Goal: Check status: Check status

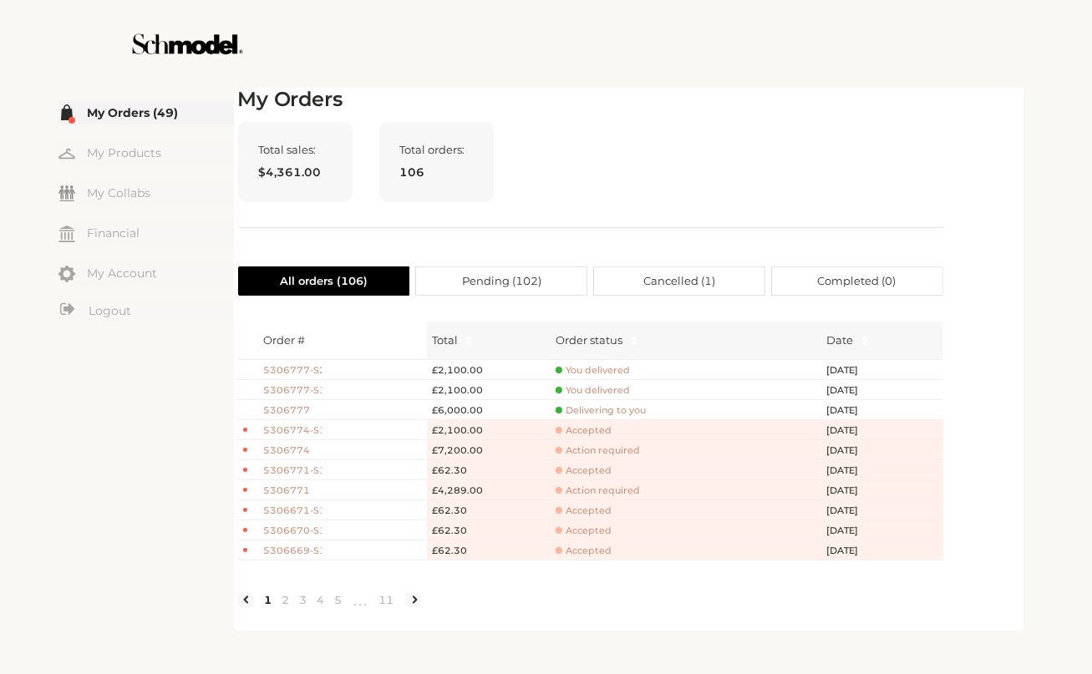
drag, startPoint x: 833, startPoint y: 99, endPoint x: 838, endPoint y: 112, distance: 13.5
click at [833, 100] on h2 "My Orders" at bounding box center [590, 100] width 705 height 24
click at [309, 430] on span "5306774-S1" at bounding box center [292, 431] width 58 height 14
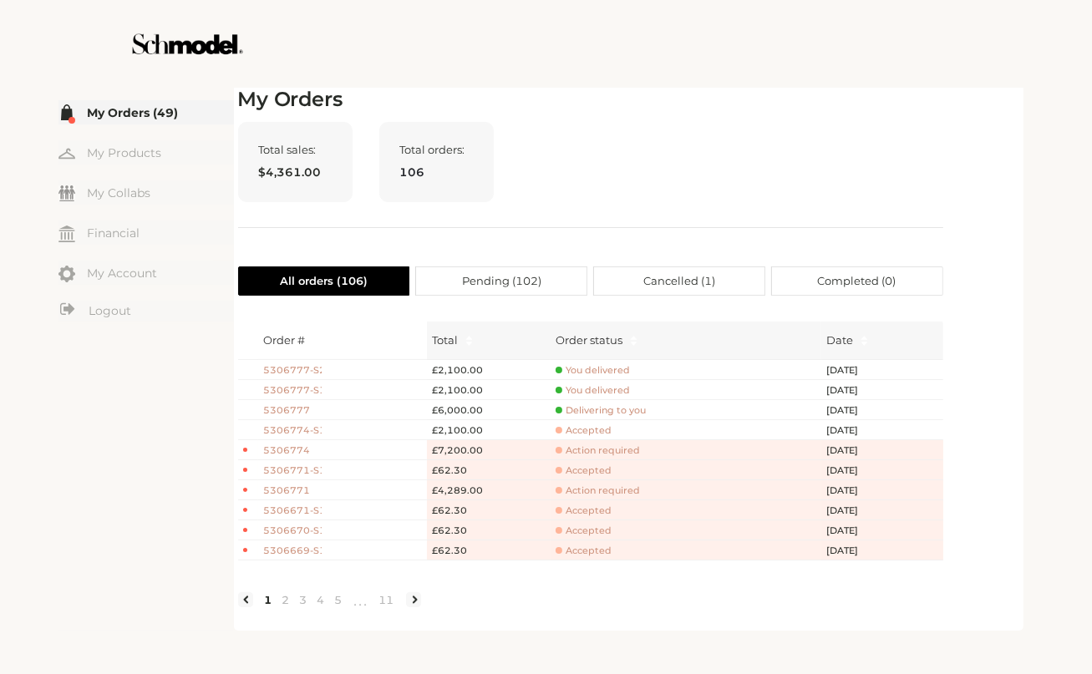
drag, startPoint x: 795, startPoint y: 307, endPoint x: 775, endPoint y: 258, distance: 52.1
click at [781, 272] on div "My Orders Total sales: $4,361.00 Total orders: 106 All orders ( 106 ) Pending (…" at bounding box center [590, 357] width 705 height 539
click at [735, 145] on div "Total sales: $4,361.00 Total orders: 106" at bounding box center [590, 175] width 705 height 106
click at [778, 216] on div "Total sales: $4,361.00 Total orders: 106" at bounding box center [590, 175] width 705 height 106
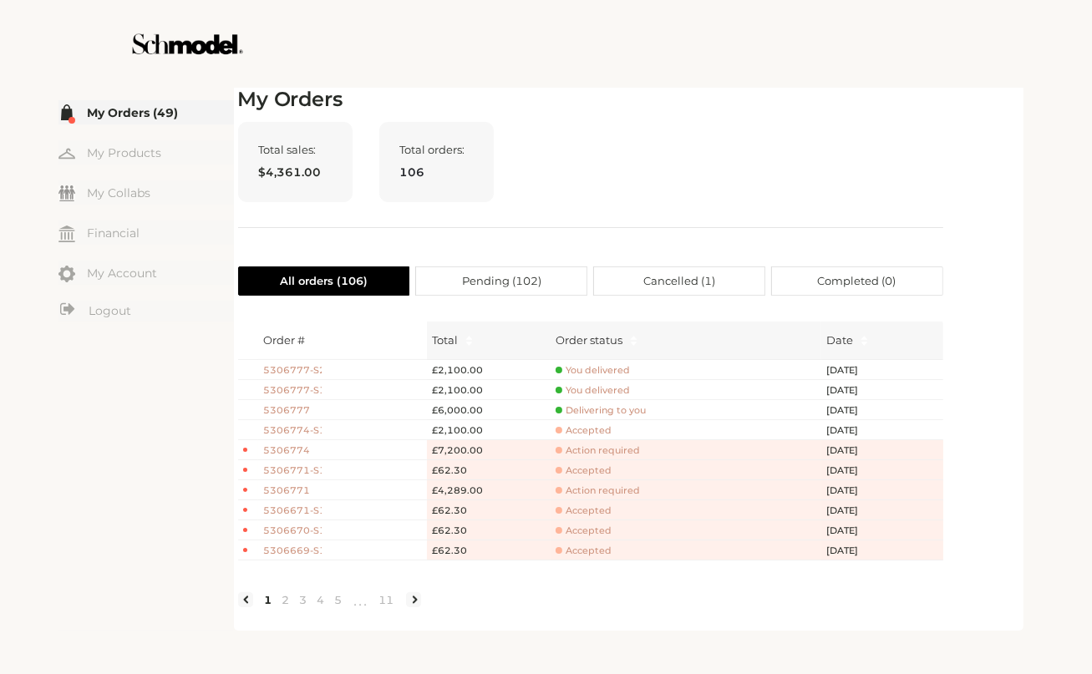
click at [630, 265] on div "My Orders Total sales: $4,361.00 Total orders: 106 All orders ( 106 ) Pending (…" at bounding box center [590, 357] width 705 height 539
click at [631, 265] on div "My Orders Total sales: $4,361.00 Total orders: 106 All orders ( 106 ) Pending (…" at bounding box center [590, 357] width 705 height 539
click at [595, 122] on div "Total sales: $4,361.00 Total orders: 106" at bounding box center [590, 175] width 705 height 106
click at [590, 451] on span "Action required" at bounding box center [598, 451] width 84 height 13
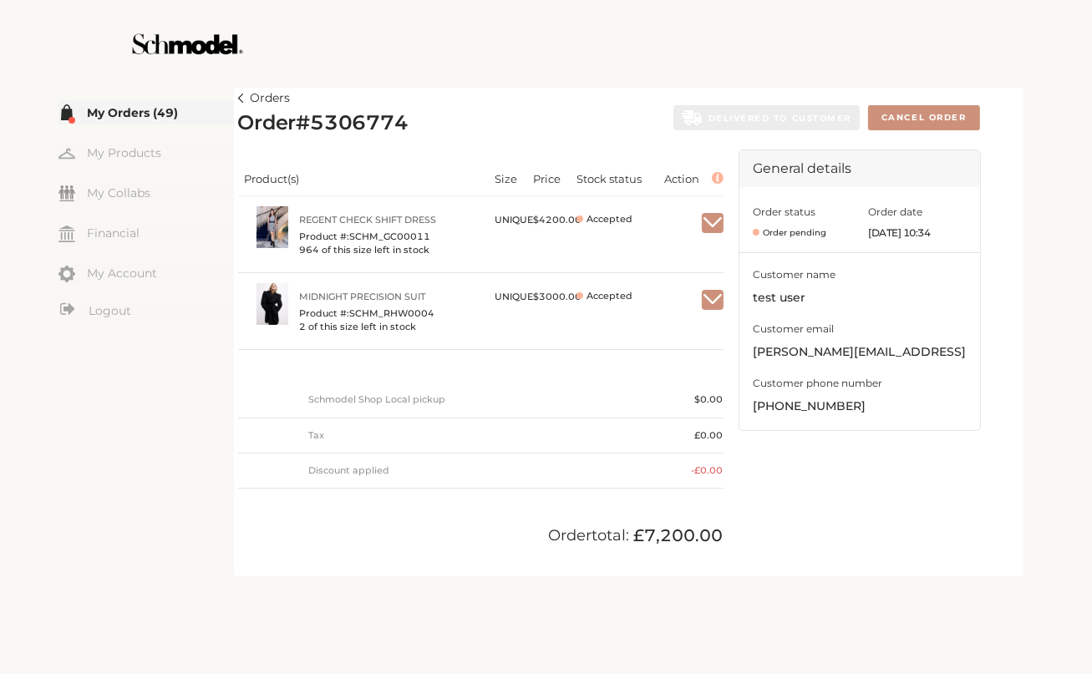
click at [239, 100] on img at bounding box center [241, 98] width 6 height 9
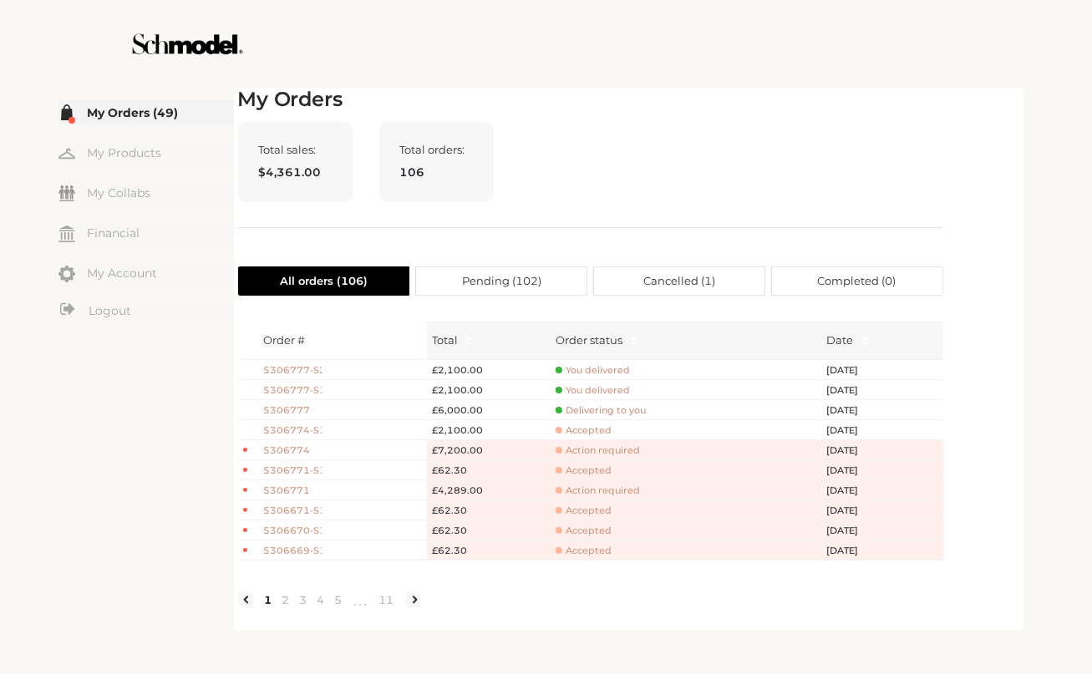
click at [297, 409] on span "5306777" at bounding box center [292, 411] width 58 height 14
click at [608, 409] on span "Delivering to you" at bounding box center [601, 410] width 90 height 13
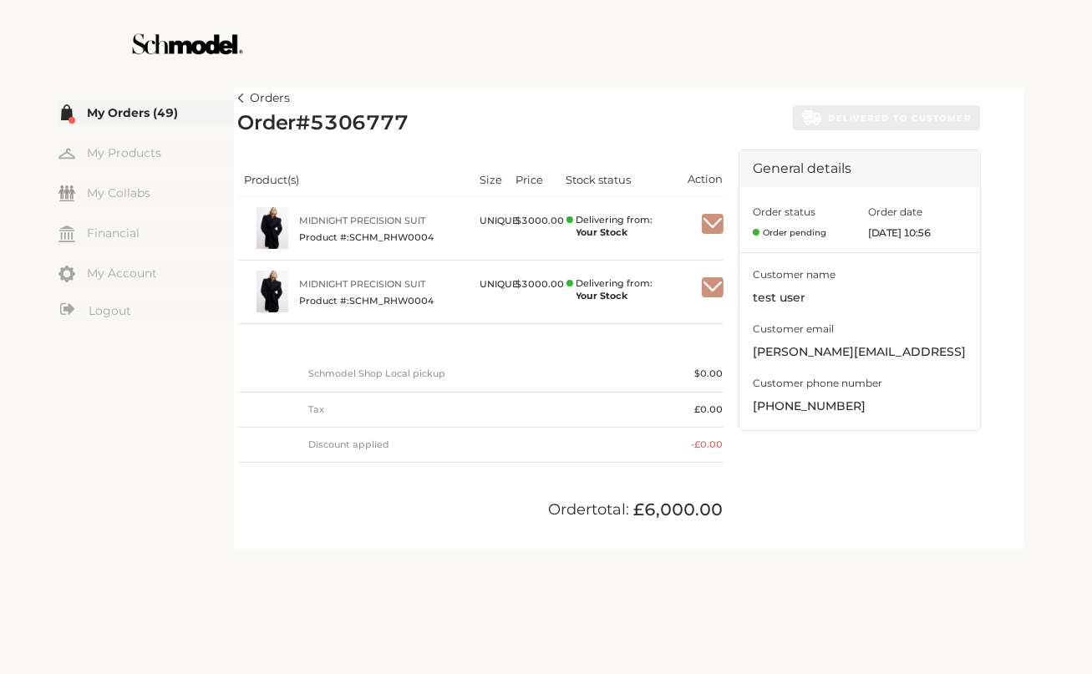
click at [702, 97] on div "Orders Order # 5306777 DELIVERED TO CUSTOMER Product(s) Size Price Stock status…" at bounding box center [628, 317] width 781 height 459
click at [714, 219] on img "button" at bounding box center [713, 223] width 22 height 15
click at [686, 262] on span "Mark as received" at bounding box center [661, 265] width 121 height 29
click at [802, 41] on div at bounding box center [546, 44] width 943 height 88
click at [856, 91] on div "Orders Order # 5306777 DELIVERED TO CUSTOMER Product(s) Size Price Stock status…" at bounding box center [628, 317] width 781 height 459
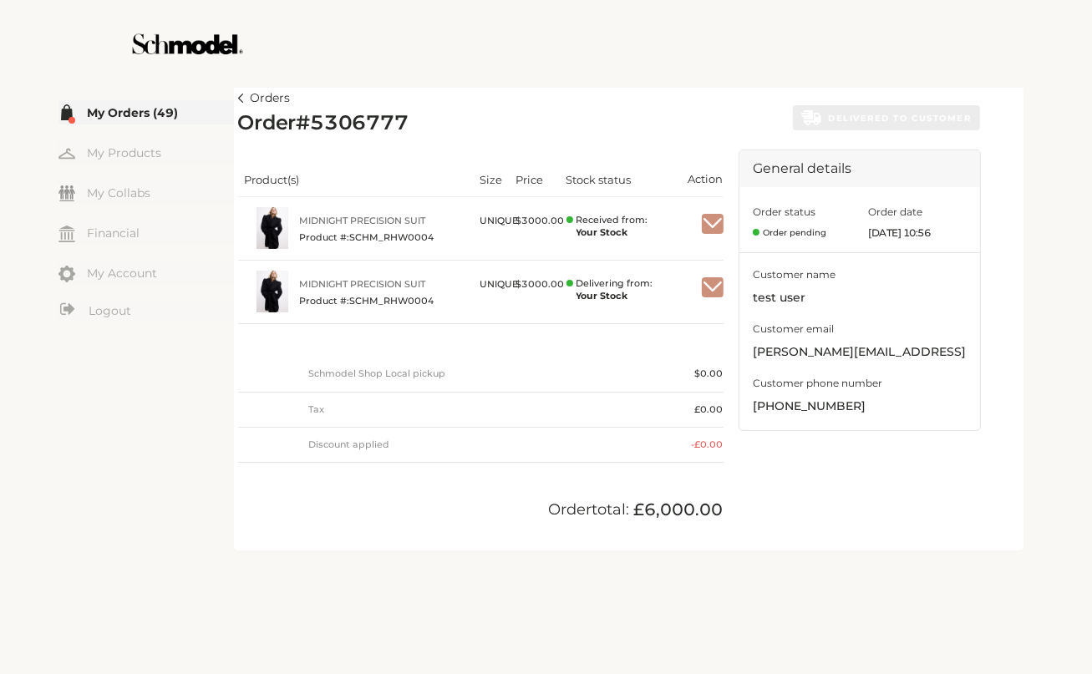
click at [709, 280] on img "button" at bounding box center [713, 287] width 22 height 15
click at [645, 312] on div "Mark as received" at bounding box center [661, 321] width 123 height 48
click at [646, 319] on td "Delivering from: Your Stock" at bounding box center [609, 293] width 99 height 64
click at [699, 288] on td at bounding box center [690, 293] width 65 height 64
click at [712, 289] on img "button" at bounding box center [713, 287] width 22 height 15
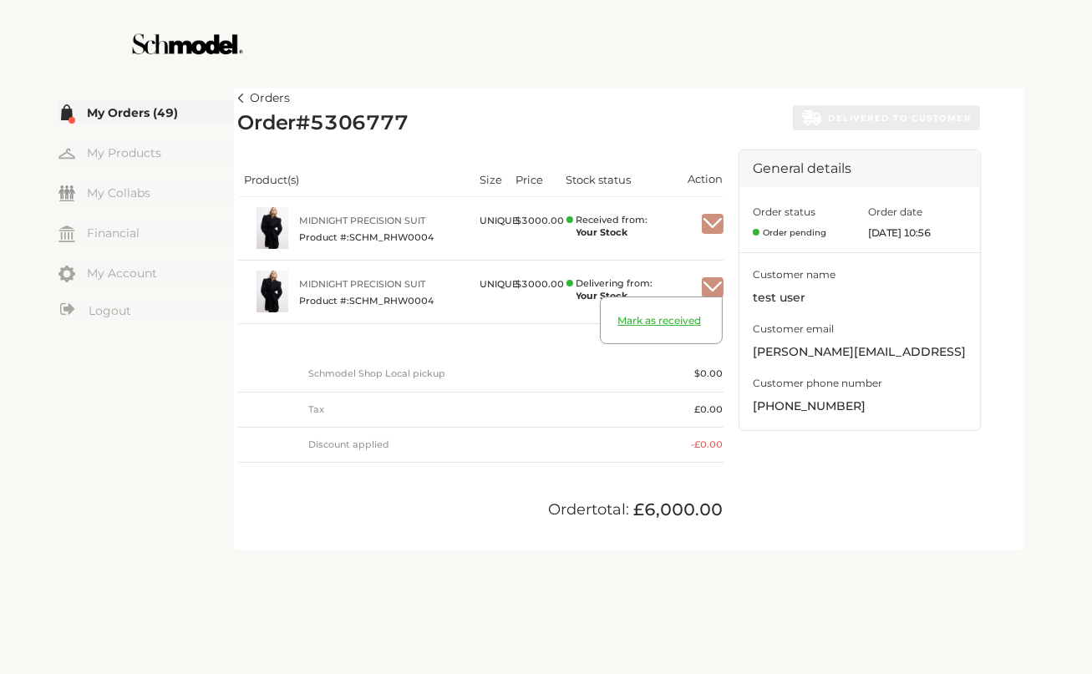
click at [648, 325] on span "Mark as received" at bounding box center [661, 328] width 121 height 29
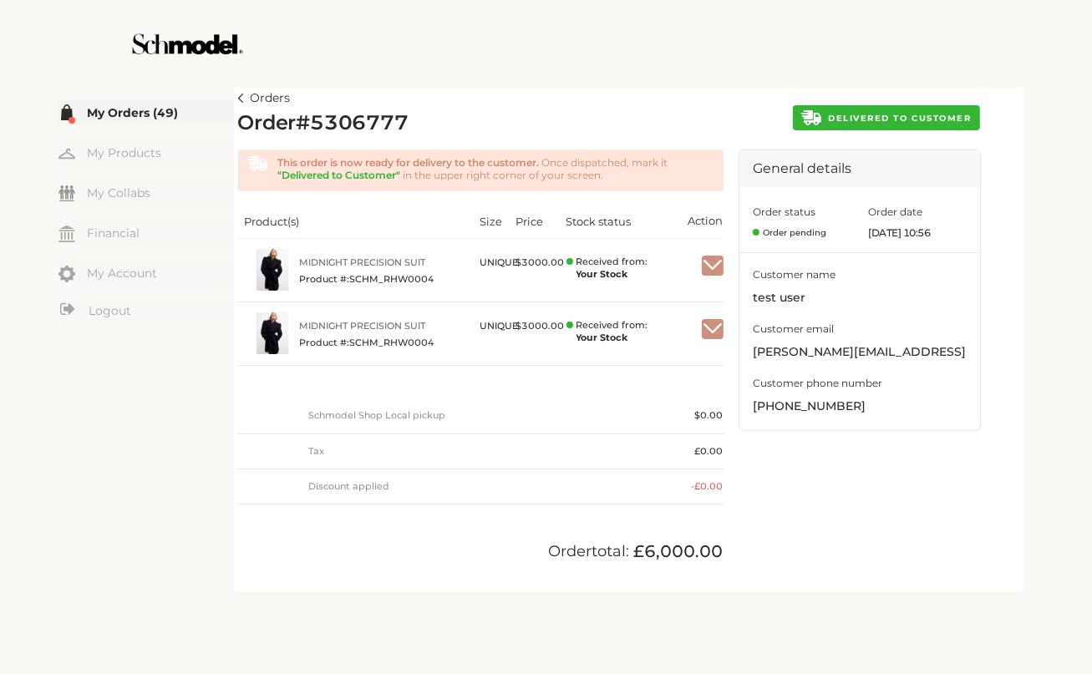
click at [898, 113] on span "DELIVERED TO CUSTOMER" at bounding box center [899, 118] width 143 height 11
click at [860, 118] on span "DELIVERED TO CUSTOMER" at bounding box center [899, 118] width 143 height 11
click at [907, 119] on span "DELIVERED TO CUSTOMER" at bounding box center [899, 118] width 143 height 11
click at [236, 97] on article "Orders Order # 5306777 DELIVERED TO CUSTOMER This order is now ready for delive…" at bounding box center [629, 338] width 790 height 509
click at [242, 98] on img at bounding box center [241, 98] width 6 height 9
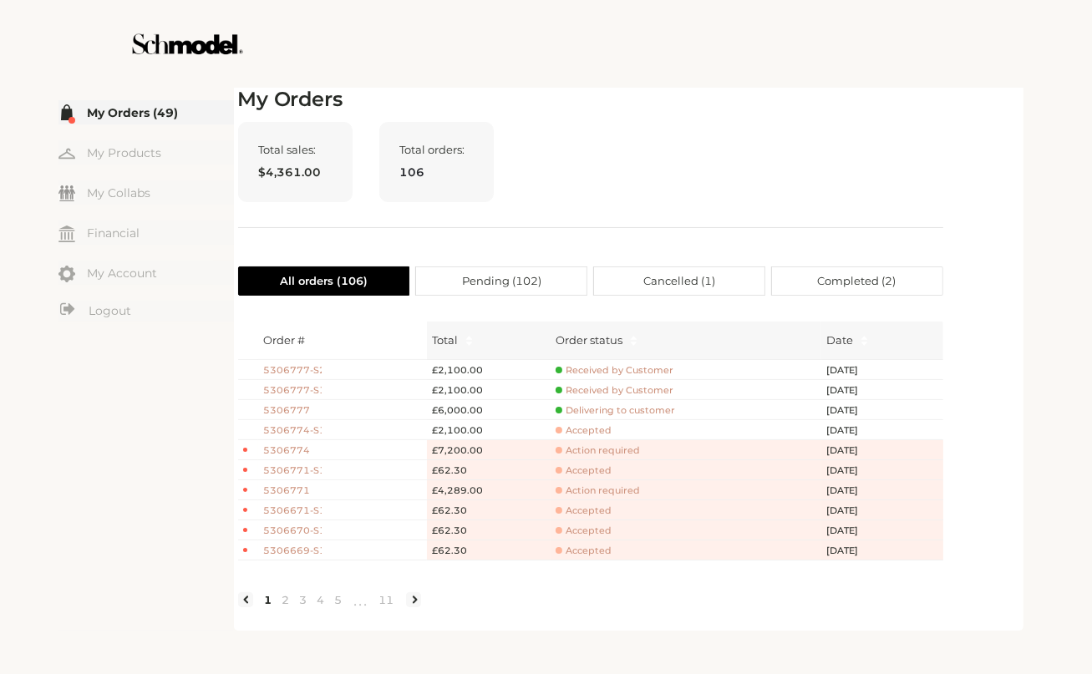
click at [292, 405] on span "5306777" at bounding box center [292, 411] width 58 height 14
click at [612, 410] on span "Delivering to customer" at bounding box center [615, 410] width 119 height 13
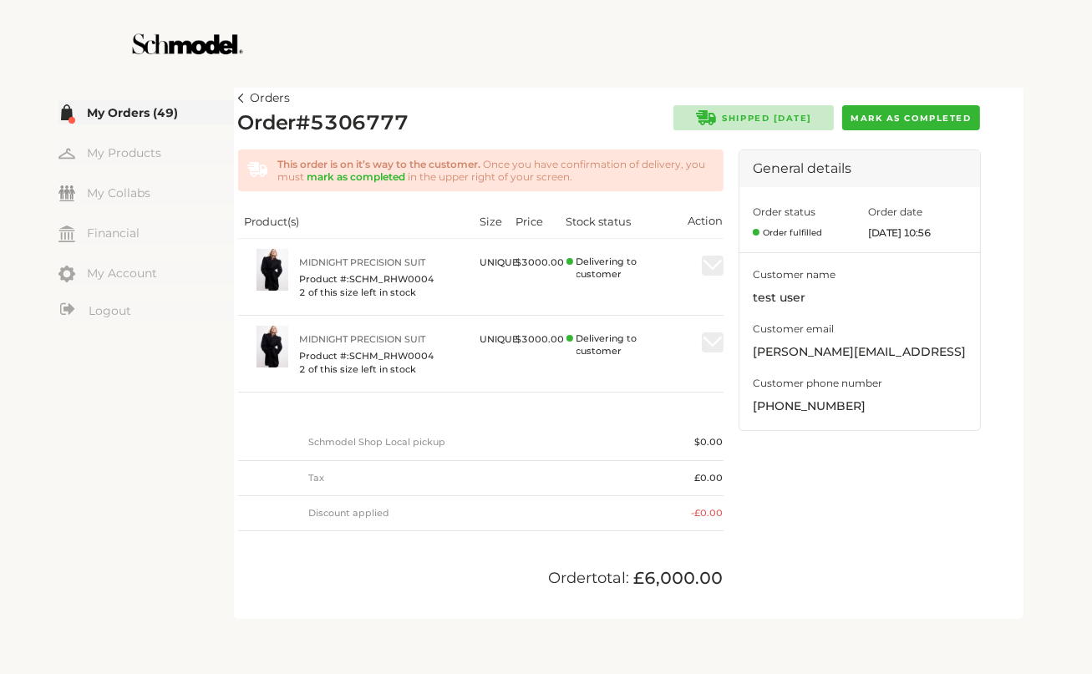
click at [246, 101] on link "Orders" at bounding box center [264, 99] width 53 height 20
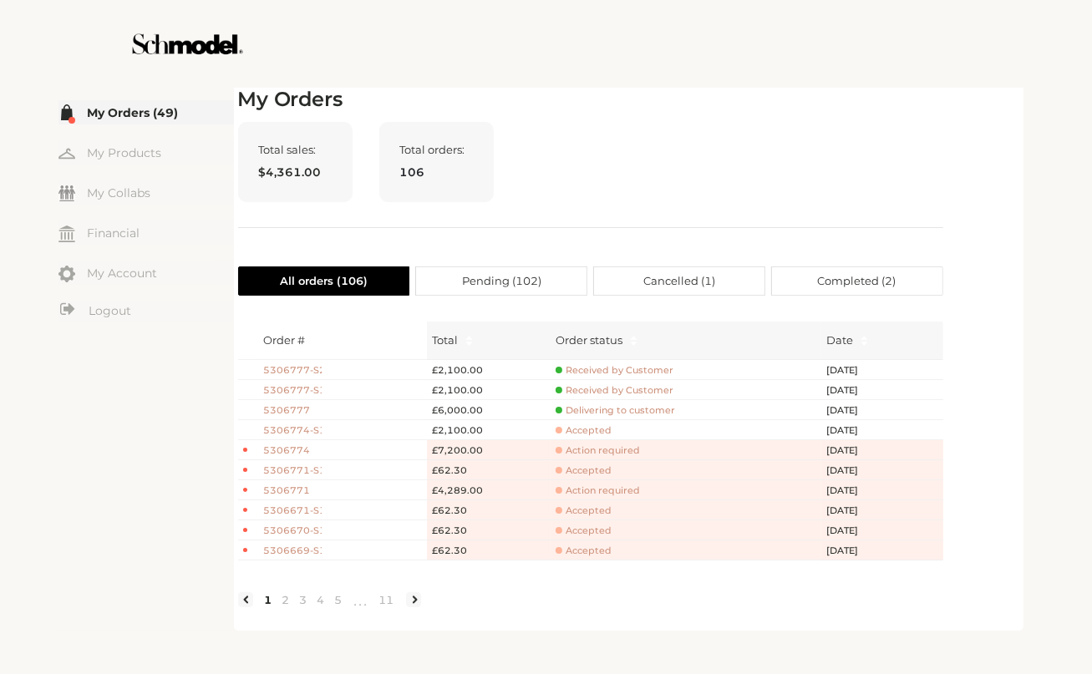
click at [289, 412] on span "5306777" at bounding box center [292, 411] width 58 height 14
click at [746, 183] on div "Total sales: $4,361.00 Total orders: 106" at bounding box center [590, 175] width 705 height 106
click at [880, 119] on div "My Orders Total sales: $4,361.00 Total orders: 106 All orders ( 106 ) Pending (…" at bounding box center [590, 357] width 705 height 539
drag, startPoint x: 666, startPoint y: 100, endPoint x: 666, endPoint y: 111, distance: 10.9
click at [666, 110] on h2 "My Orders" at bounding box center [590, 100] width 705 height 24
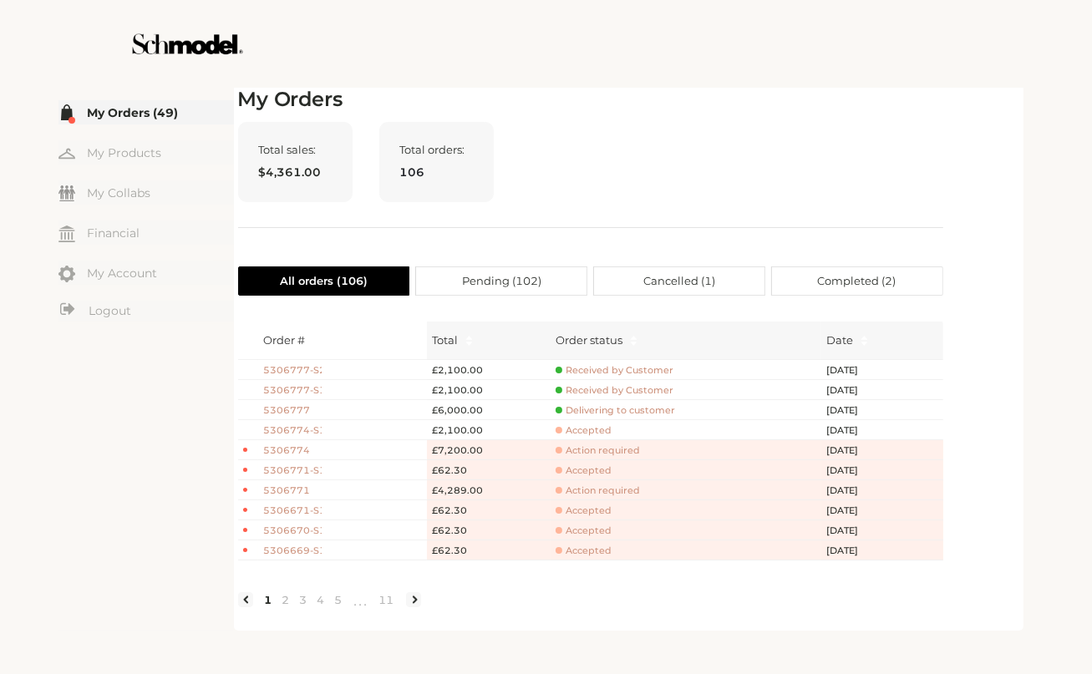
click at [872, 109] on h2 "My Orders" at bounding box center [590, 100] width 705 height 24
click at [296, 453] on span "5306774" at bounding box center [292, 451] width 58 height 14
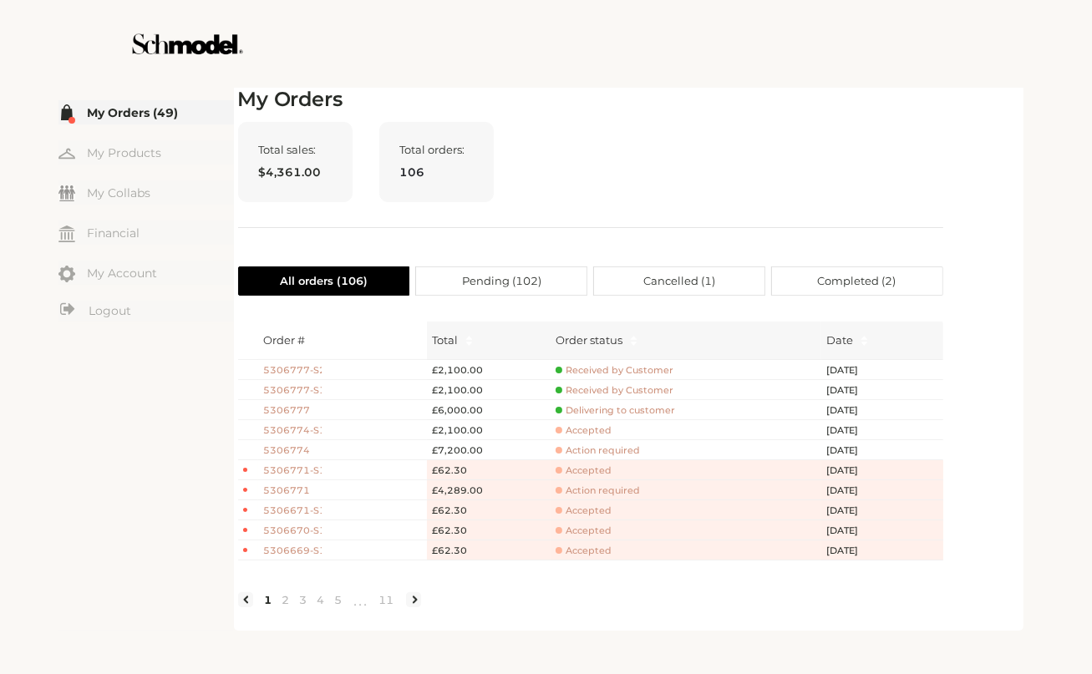
click at [297, 407] on span "5306777" at bounding box center [292, 411] width 58 height 14
click at [612, 406] on span "Delivering to customer" at bounding box center [615, 410] width 119 height 13
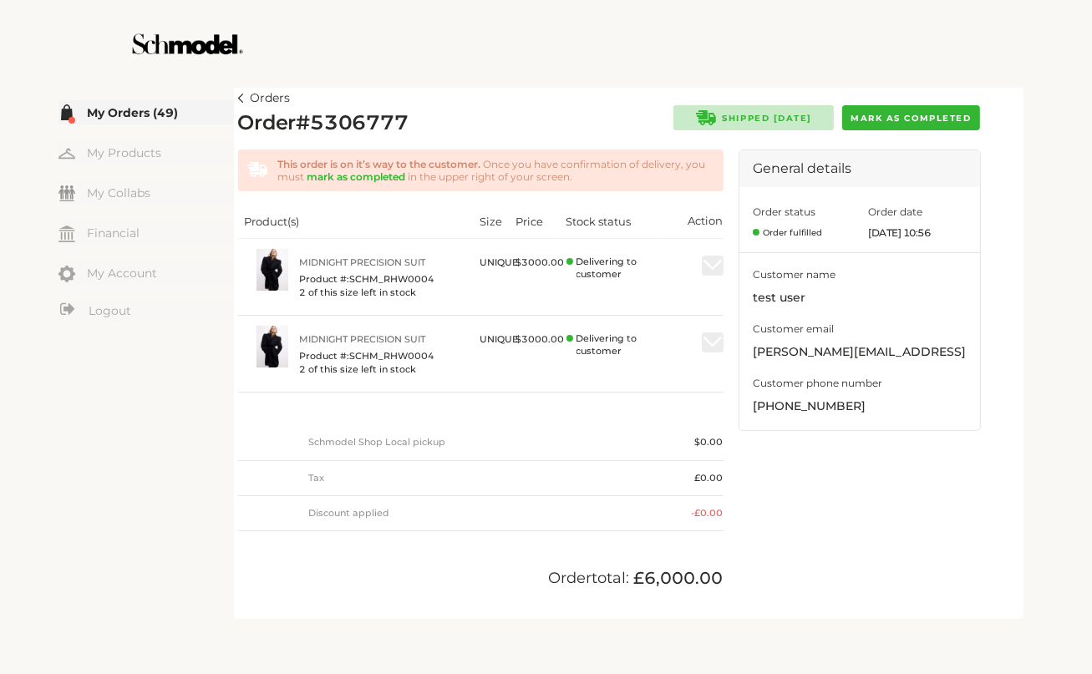
click at [912, 117] on span "Mark as completed" at bounding box center [911, 118] width 120 height 11
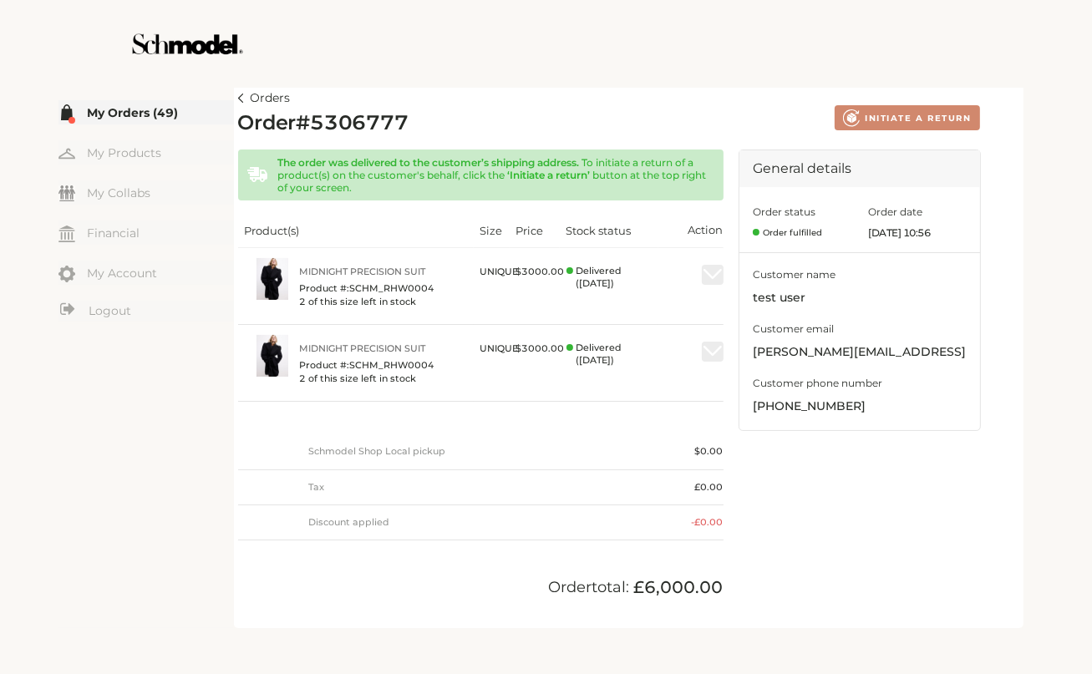
click at [236, 99] on article "Orders Order # 5306777 Created with Lunacy INITIATE A RETURN The order was deli…" at bounding box center [629, 356] width 790 height 545
click at [244, 104] on link "Orders" at bounding box center [264, 99] width 53 height 20
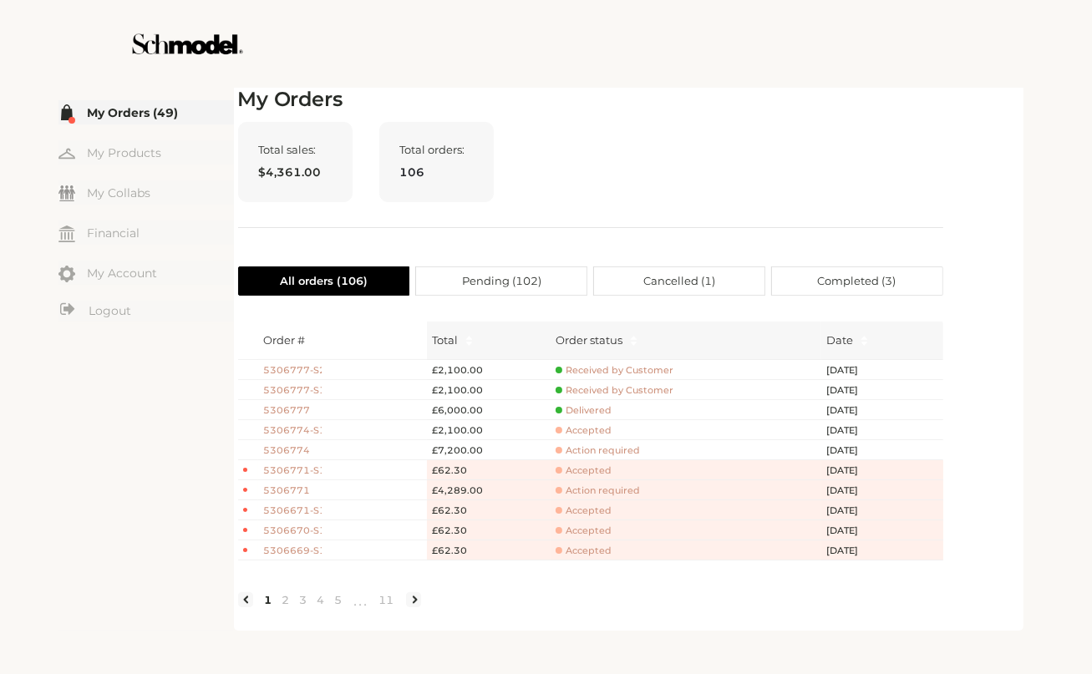
click at [289, 412] on span "5306777" at bounding box center [292, 411] width 58 height 14
